Goal: Transaction & Acquisition: Purchase product/service

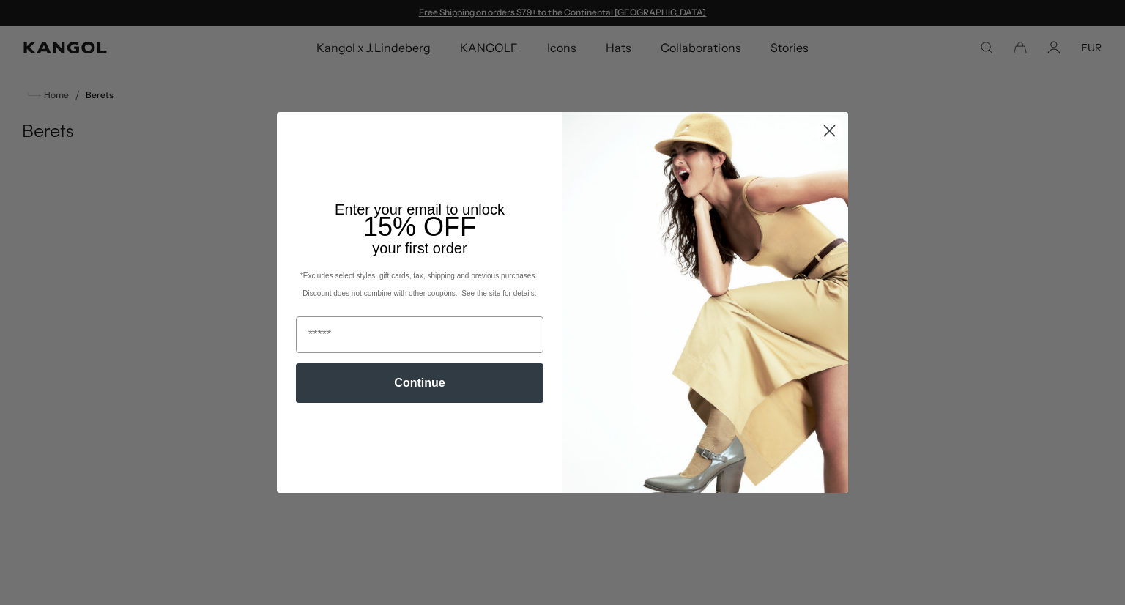
scroll to position [0, 302]
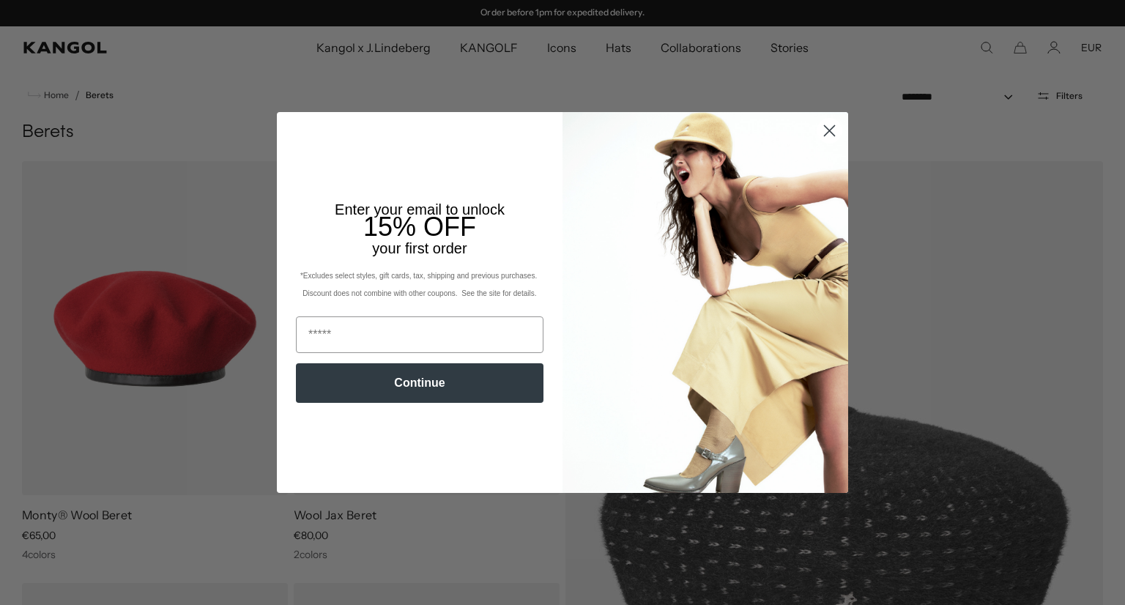
click at [825, 126] on icon "Close dialog" at bounding box center [830, 130] width 10 height 10
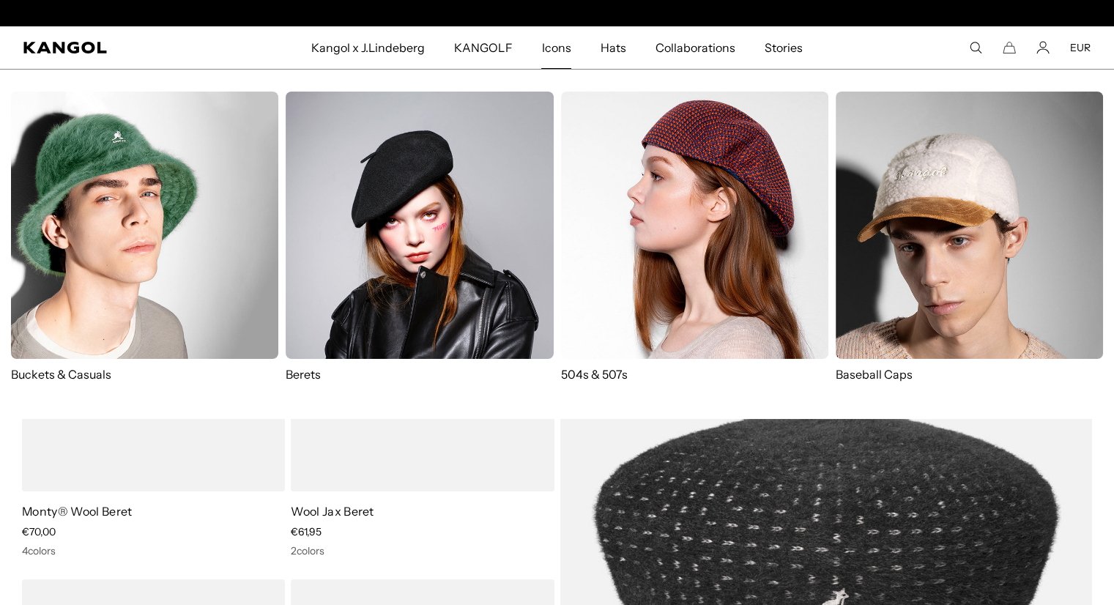
scroll to position [0, 0]
click at [676, 199] on img at bounding box center [694, 225] width 267 height 267
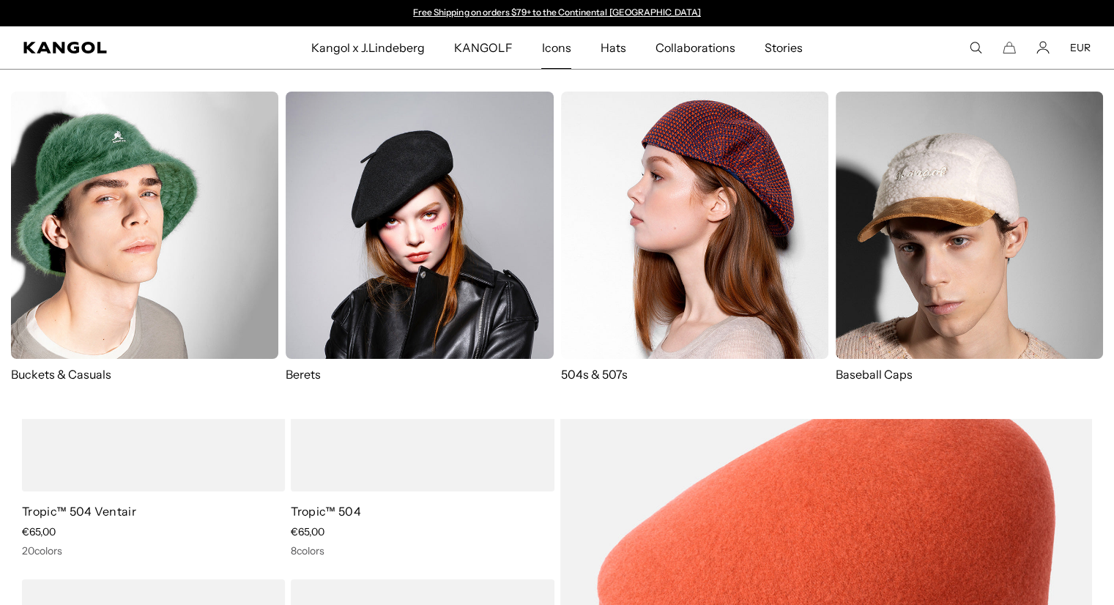
click at [385, 143] on img at bounding box center [419, 225] width 267 height 267
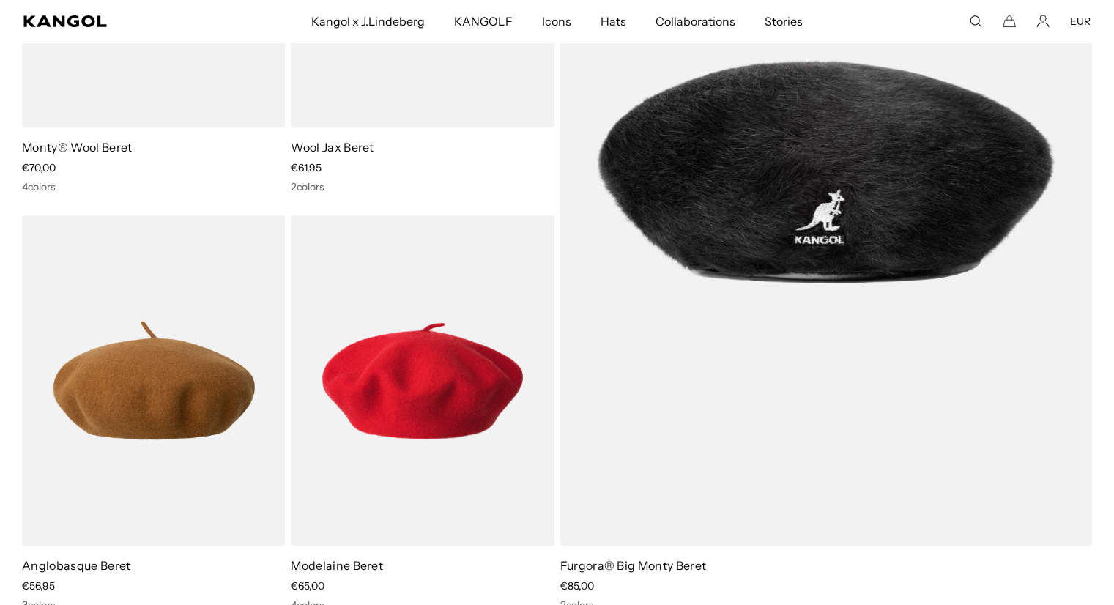
scroll to position [0, 302]
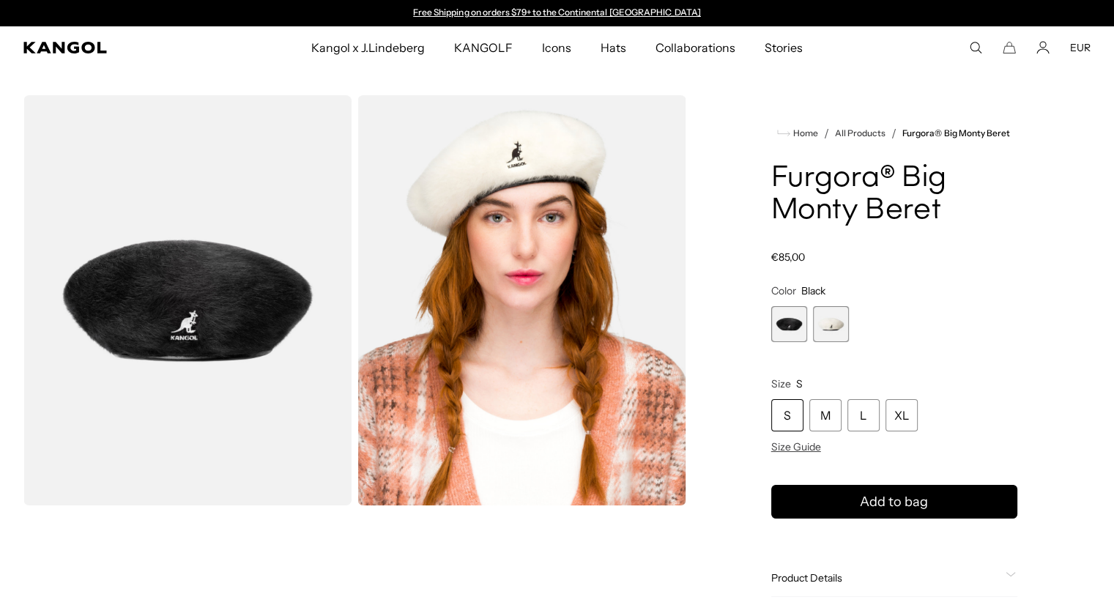
click at [794, 321] on span "1 of 2" at bounding box center [789, 324] width 36 height 36
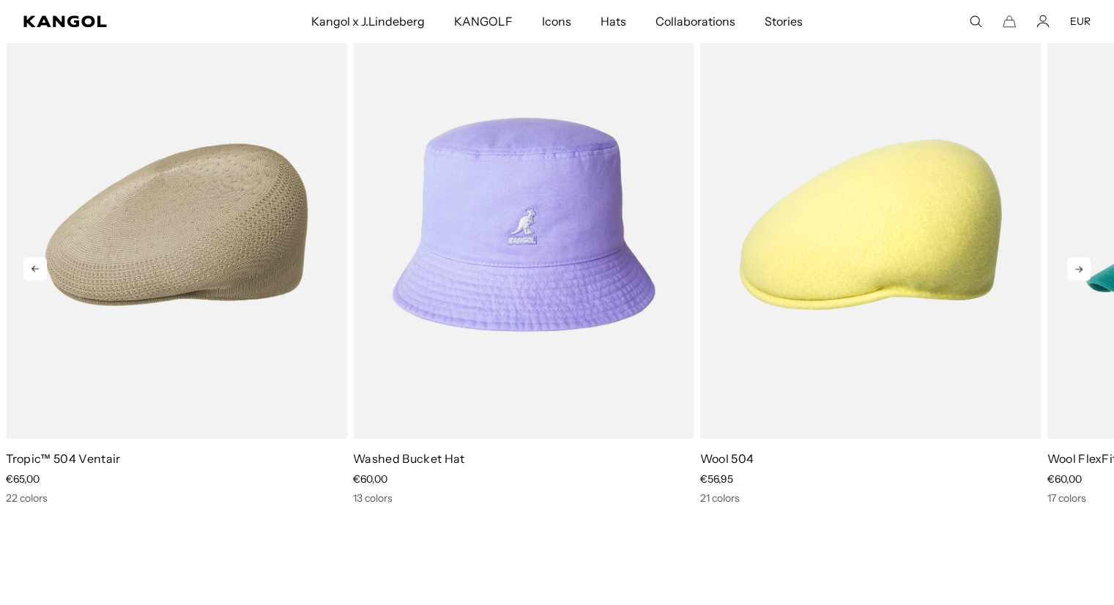
click at [1081, 271] on icon at bounding box center [1078, 268] width 23 height 23
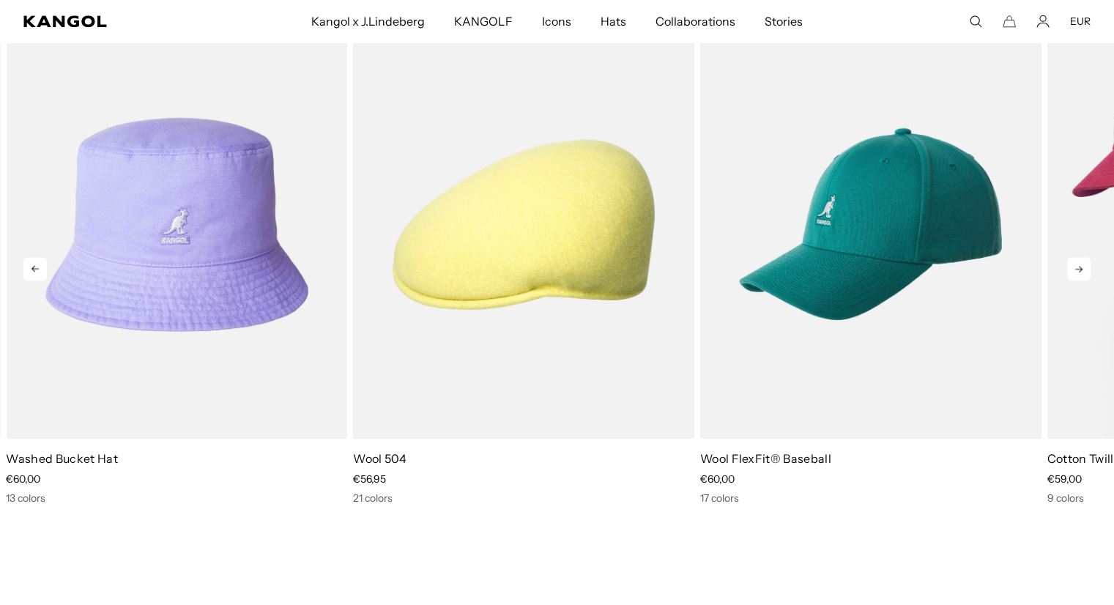
scroll to position [0, 302]
click at [1077, 259] on icon at bounding box center [1078, 268] width 23 height 23
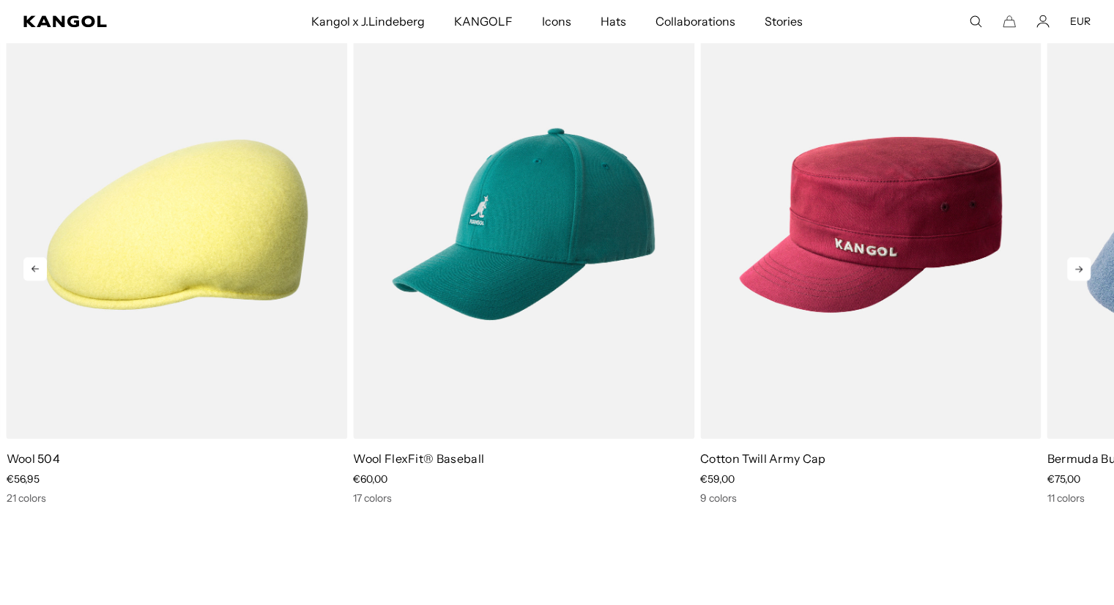
click at [1076, 260] on icon at bounding box center [1078, 268] width 23 height 23
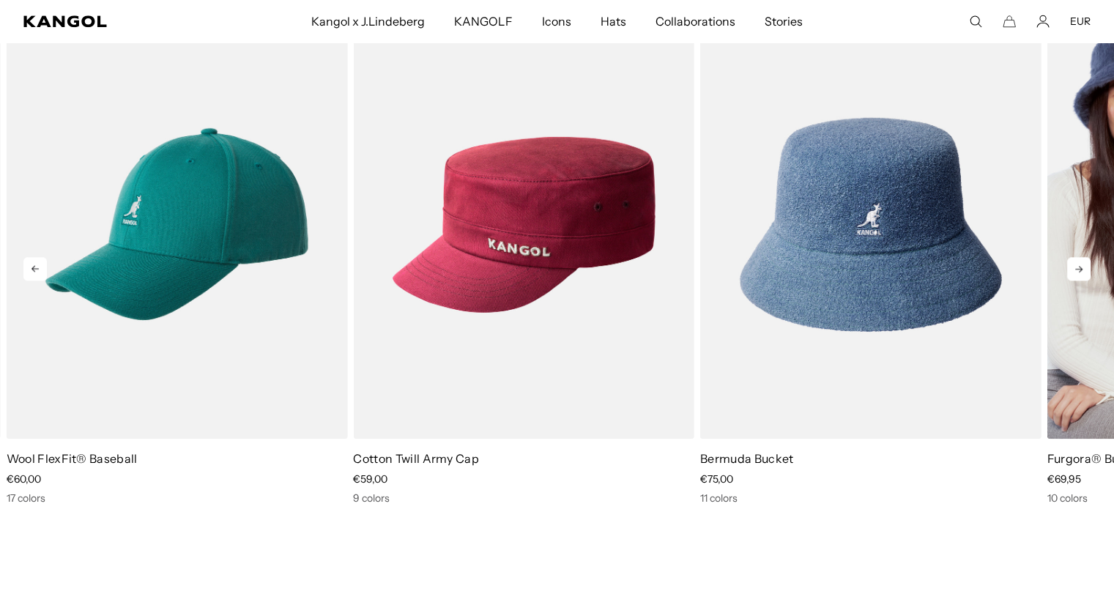
scroll to position [0, 0]
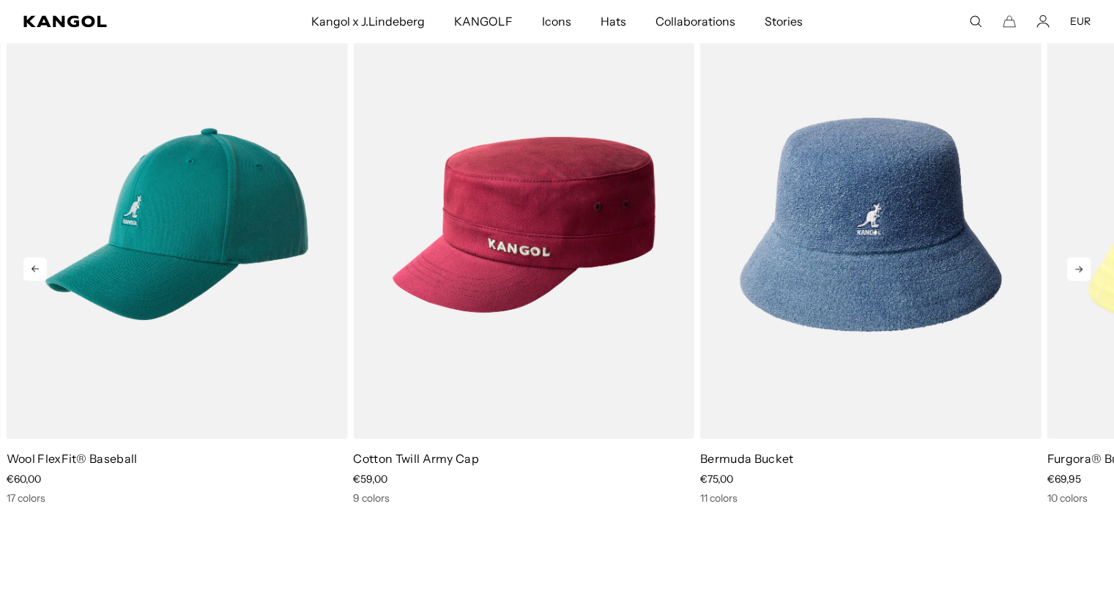
click at [1075, 270] on icon at bounding box center [1078, 268] width 23 height 23
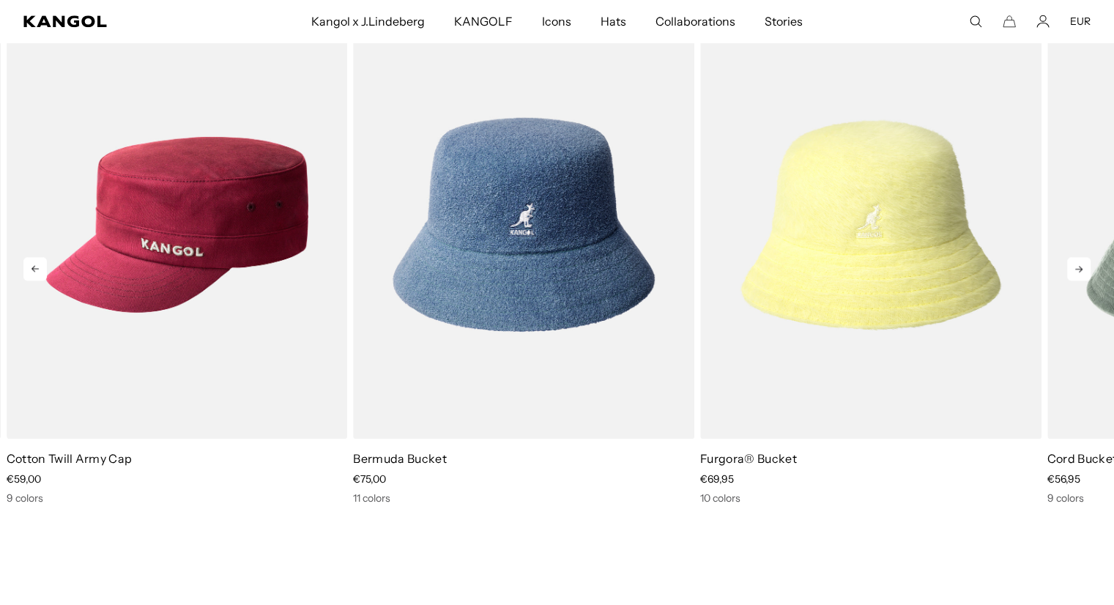
click at [1075, 270] on icon at bounding box center [1078, 268] width 23 height 23
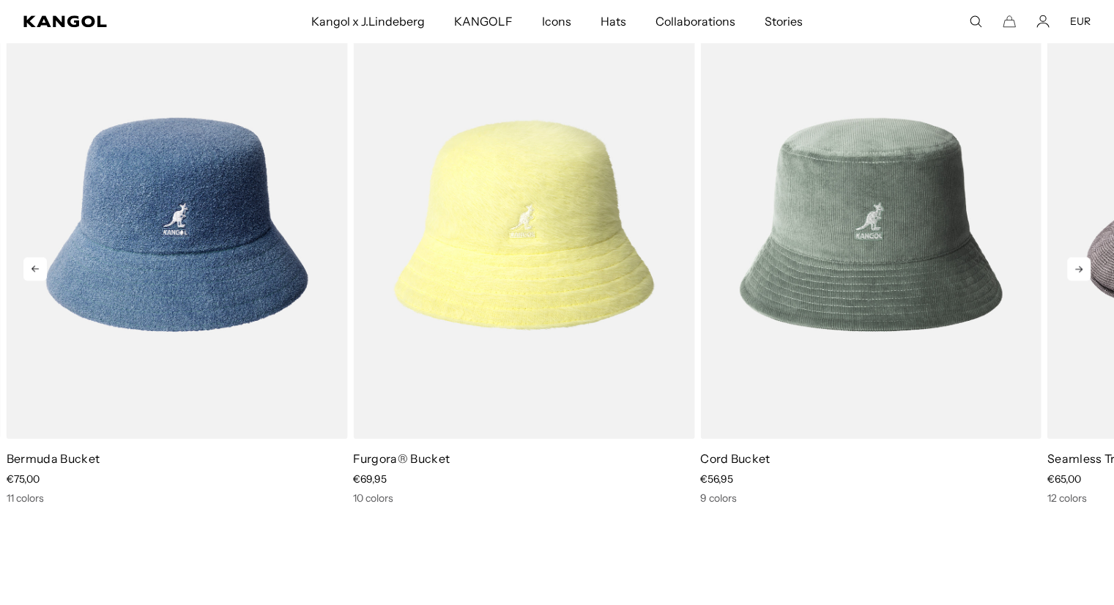
click at [1075, 271] on icon at bounding box center [1078, 268] width 23 height 23
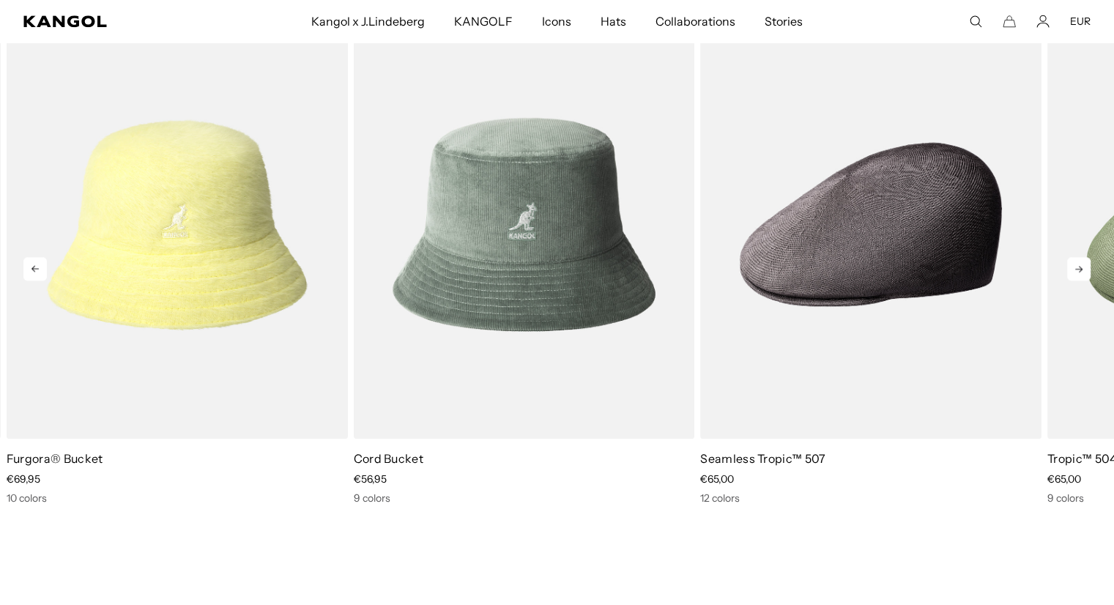
click at [1075, 271] on icon at bounding box center [1078, 268] width 23 height 23
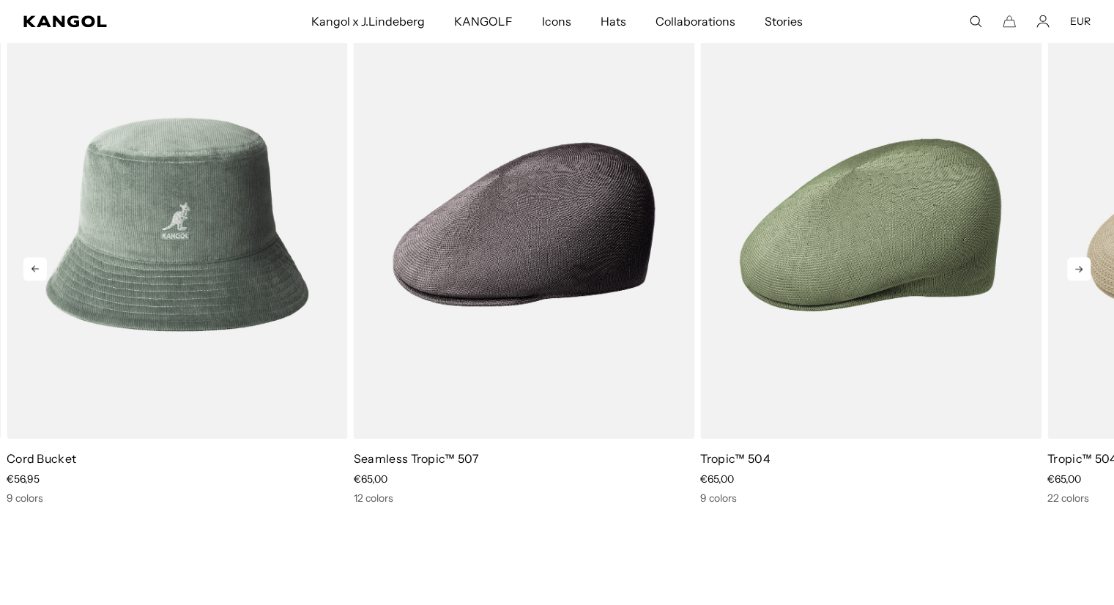
click at [1075, 271] on icon at bounding box center [1078, 268] width 23 height 23
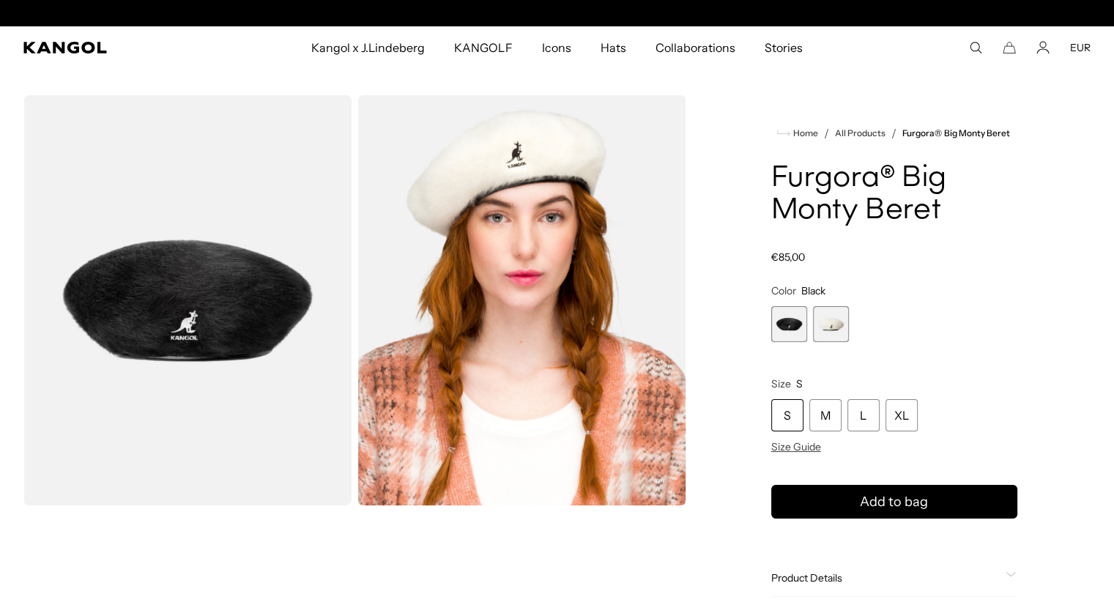
scroll to position [0, 302]
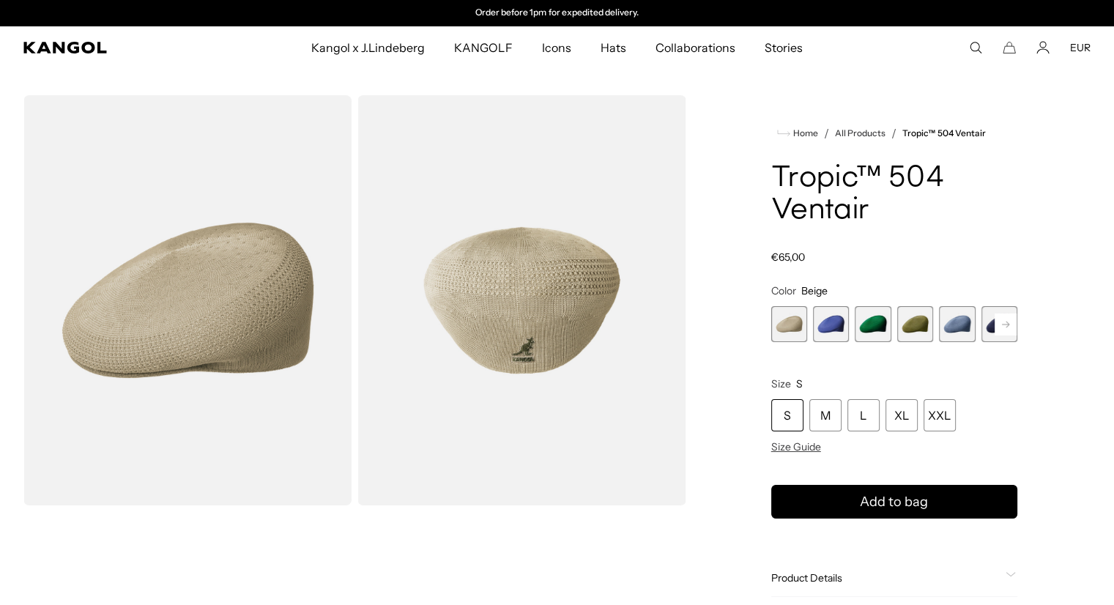
click at [1007, 332] on rect at bounding box center [1006, 324] width 22 height 22
click at [958, 326] on span "6 of 22" at bounding box center [957, 324] width 36 height 36
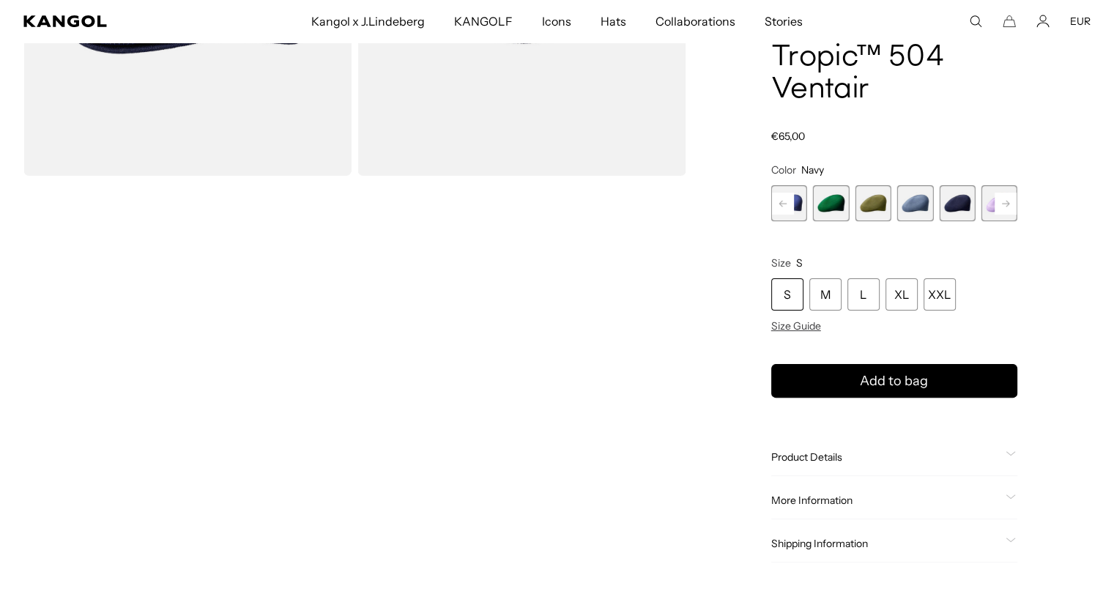
scroll to position [0, 302]
click at [987, 215] on span "7 of 22" at bounding box center [999, 203] width 36 height 36
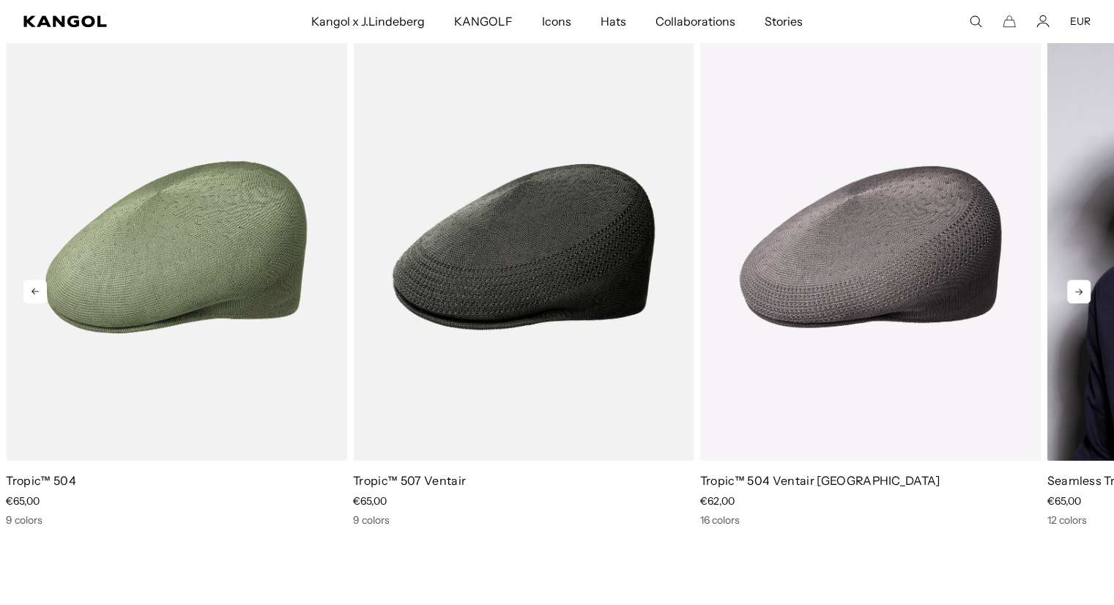
scroll to position [0, 302]
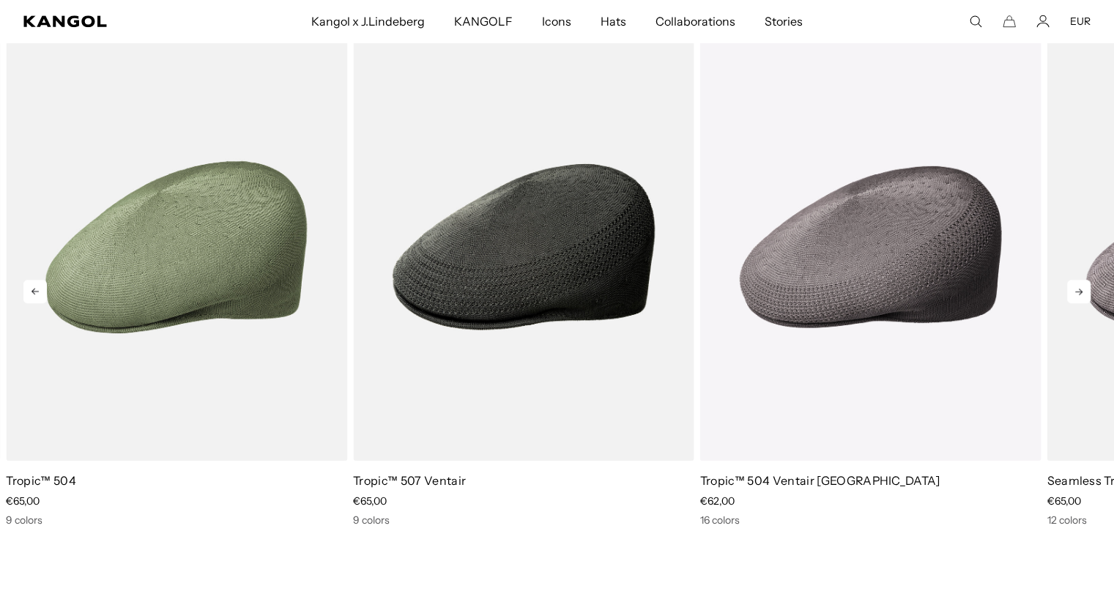
click at [1074, 286] on icon at bounding box center [1078, 291] width 23 height 23
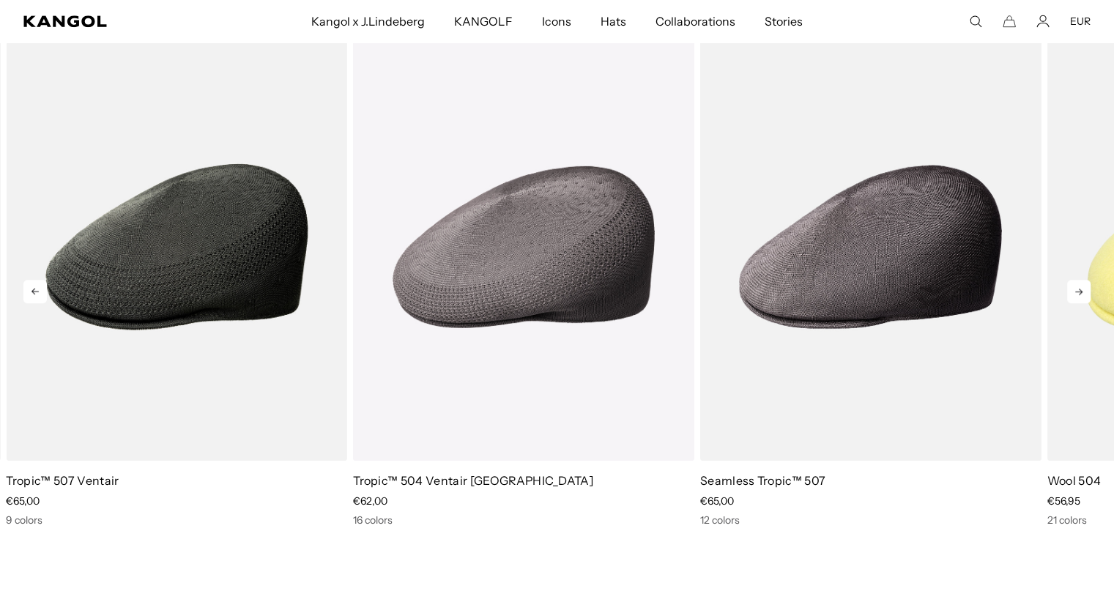
click at [1074, 286] on icon at bounding box center [1078, 291] width 23 height 23
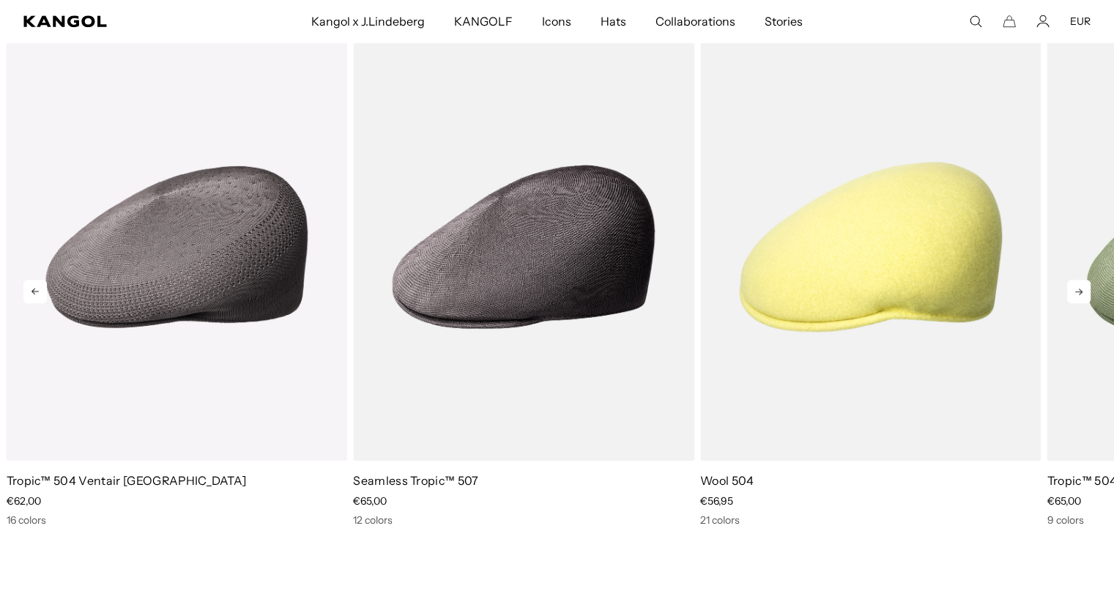
click at [1074, 286] on icon at bounding box center [1078, 291] width 23 height 23
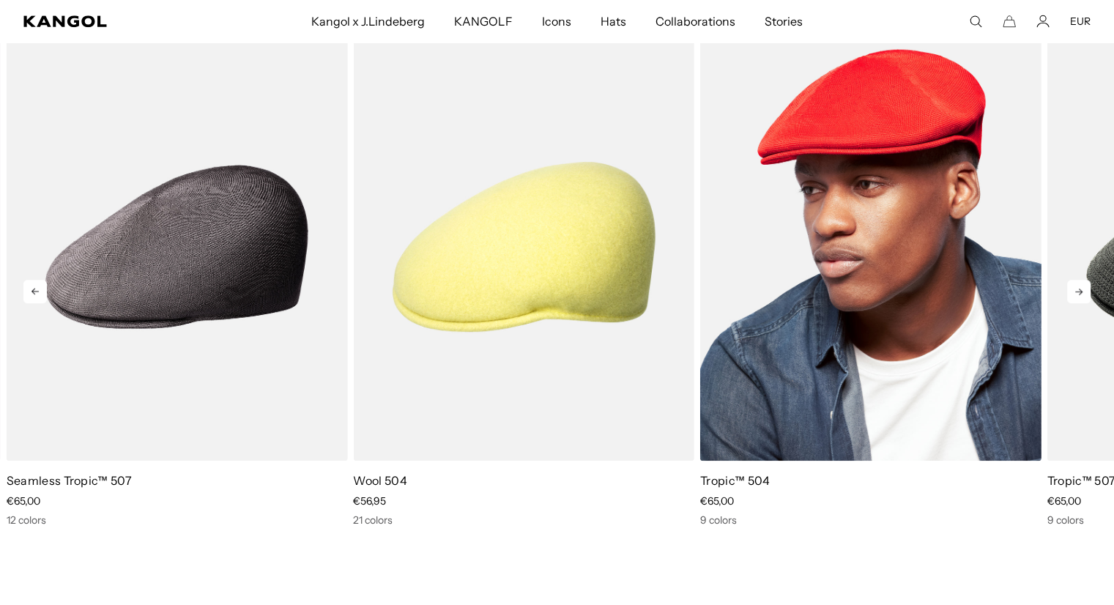
click at [879, 254] on img "1 of 5" at bounding box center [870, 247] width 341 height 428
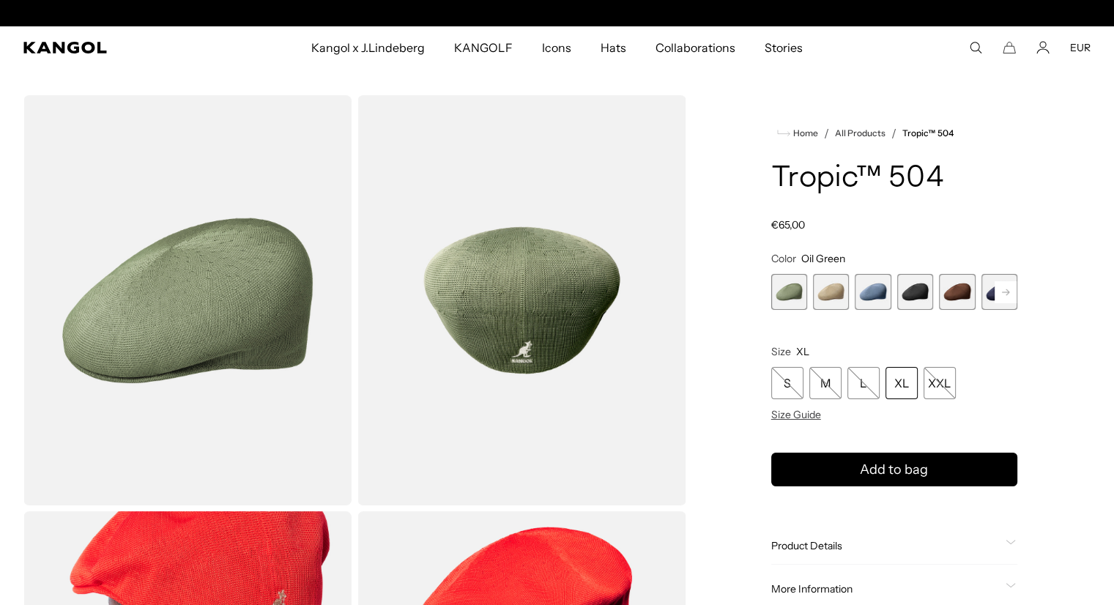
scroll to position [0, 302]
click at [923, 294] on span "4 of 9" at bounding box center [915, 292] width 36 height 36
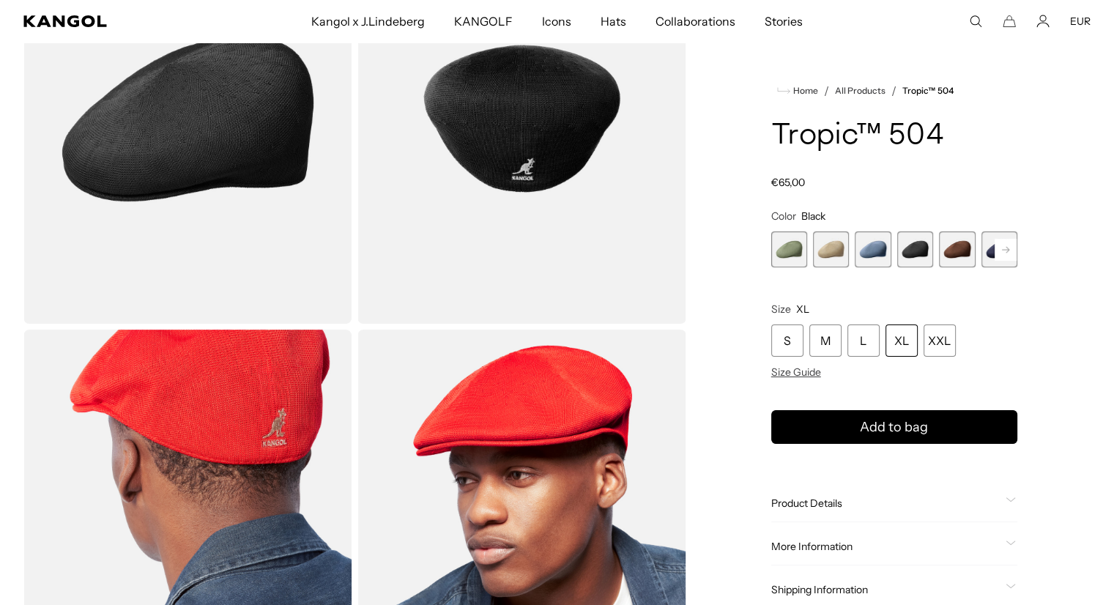
click at [1000, 495] on div "Product Details An iconic Kangol classic, the Tropic ™ 504 is an ivy cap that f…" at bounding box center [894, 503] width 246 height 37
click at [1002, 499] on div "Product Details" at bounding box center [894, 503] width 246 height 13
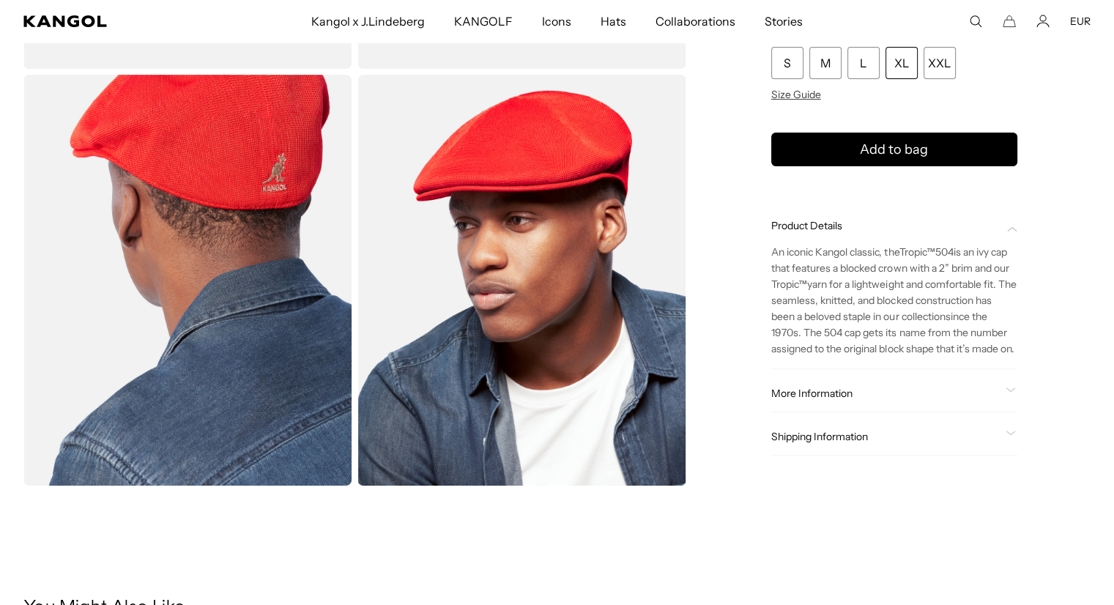
scroll to position [431, 0]
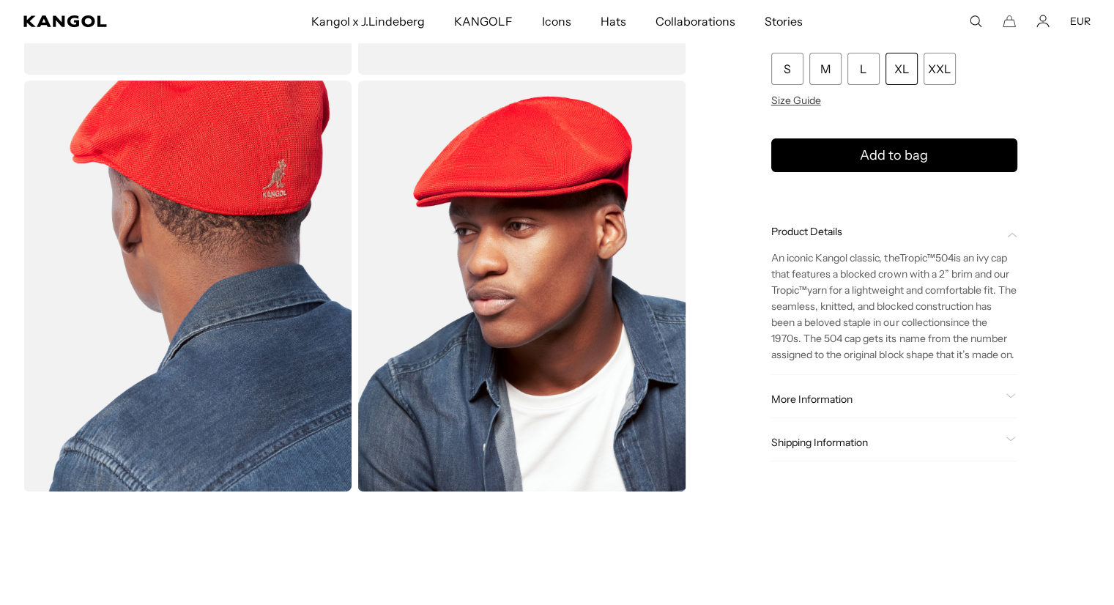
click at [998, 398] on span "More Information" at bounding box center [885, 399] width 228 height 13
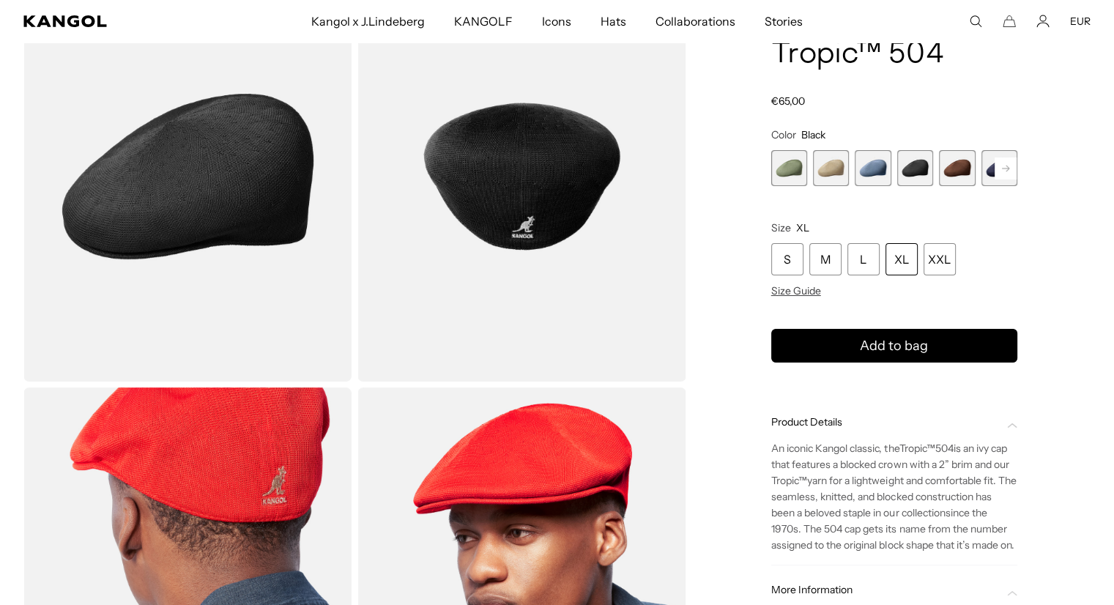
scroll to position [95, 0]
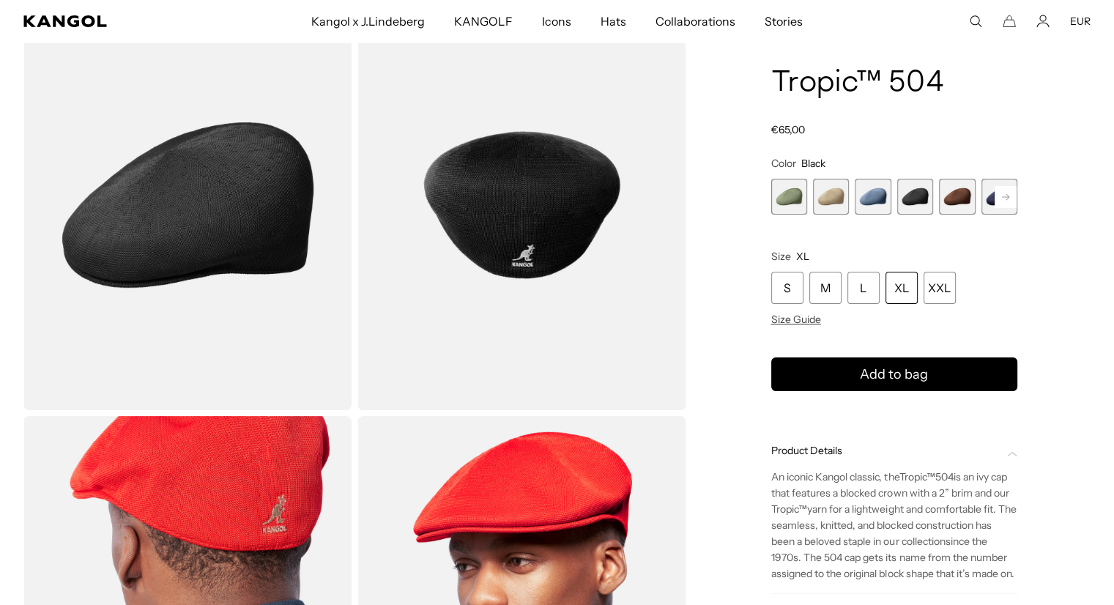
click at [1011, 196] on rect at bounding box center [1006, 197] width 22 height 22
click at [990, 198] on span "7 of 9" at bounding box center [999, 197] width 36 height 36
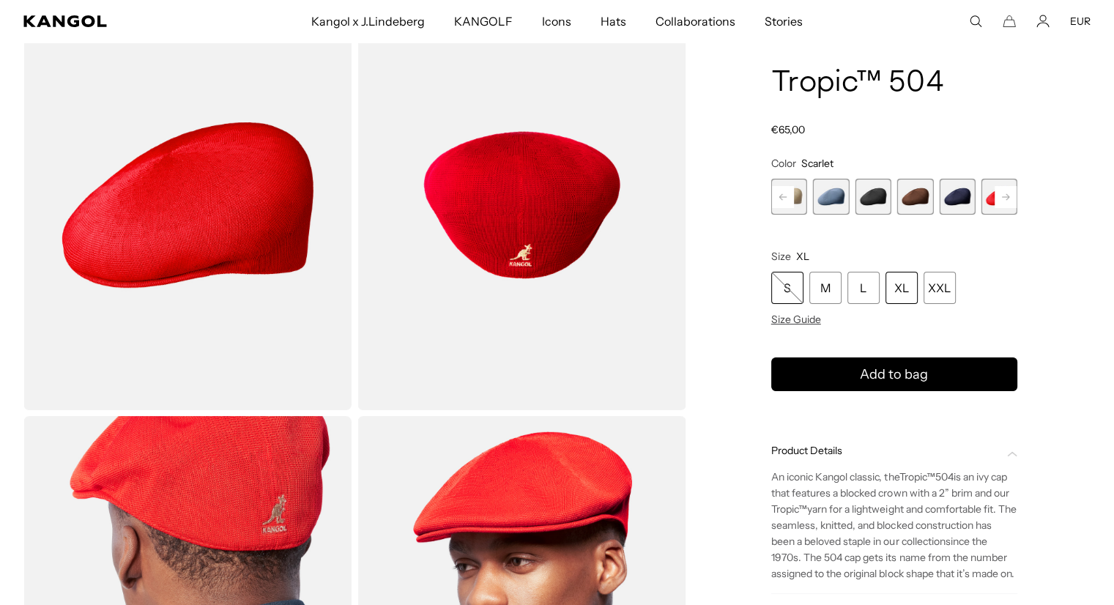
click at [795, 295] on div "S" at bounding box center [787, 288] width 32 height 32
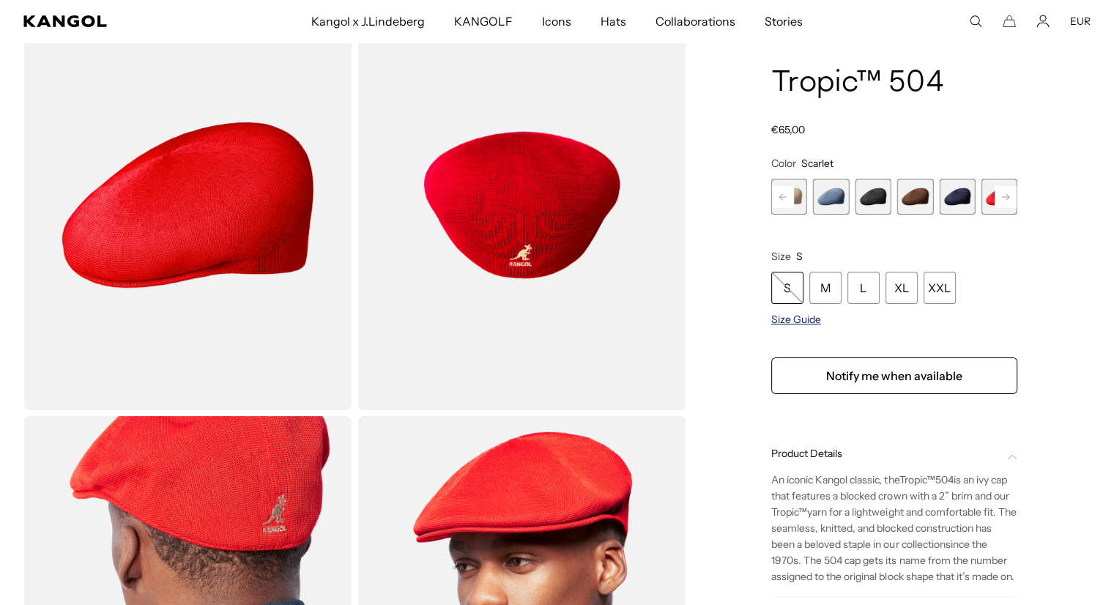
click at [798, 317] on span "Size Guide" at bounding box center [796, 319] width 50 height 13
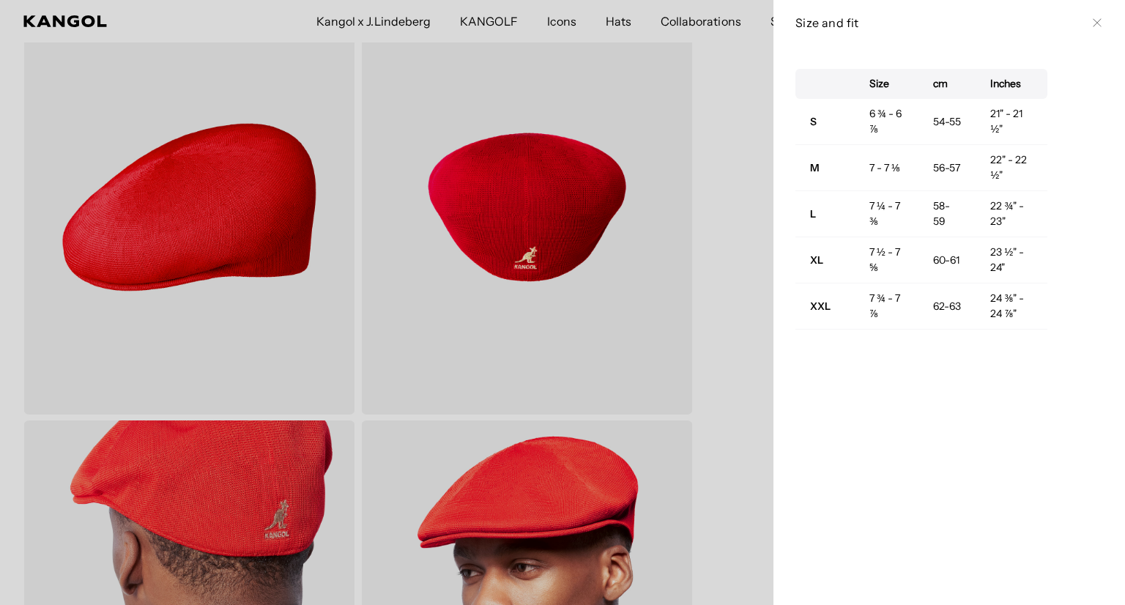
click at [1101, 21] on div "Size and fit Close" at bounding box center [949, 22] width 352 height 45
